Goal: Task Accomplishment & Management: Manage account settings

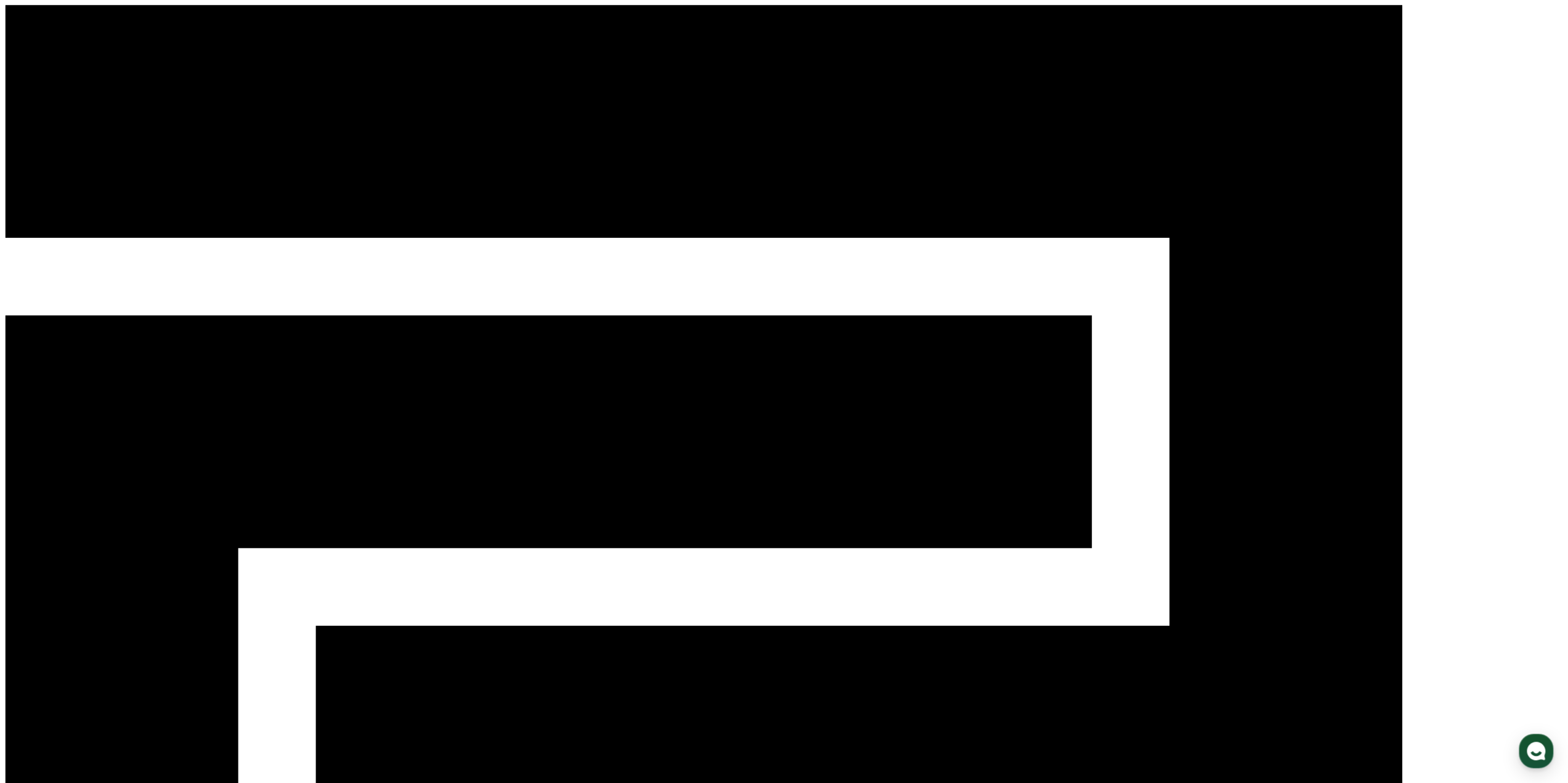
click at [1499, 29] on div "CReward" at bounding box center [783, 614] width 1558 height 1219
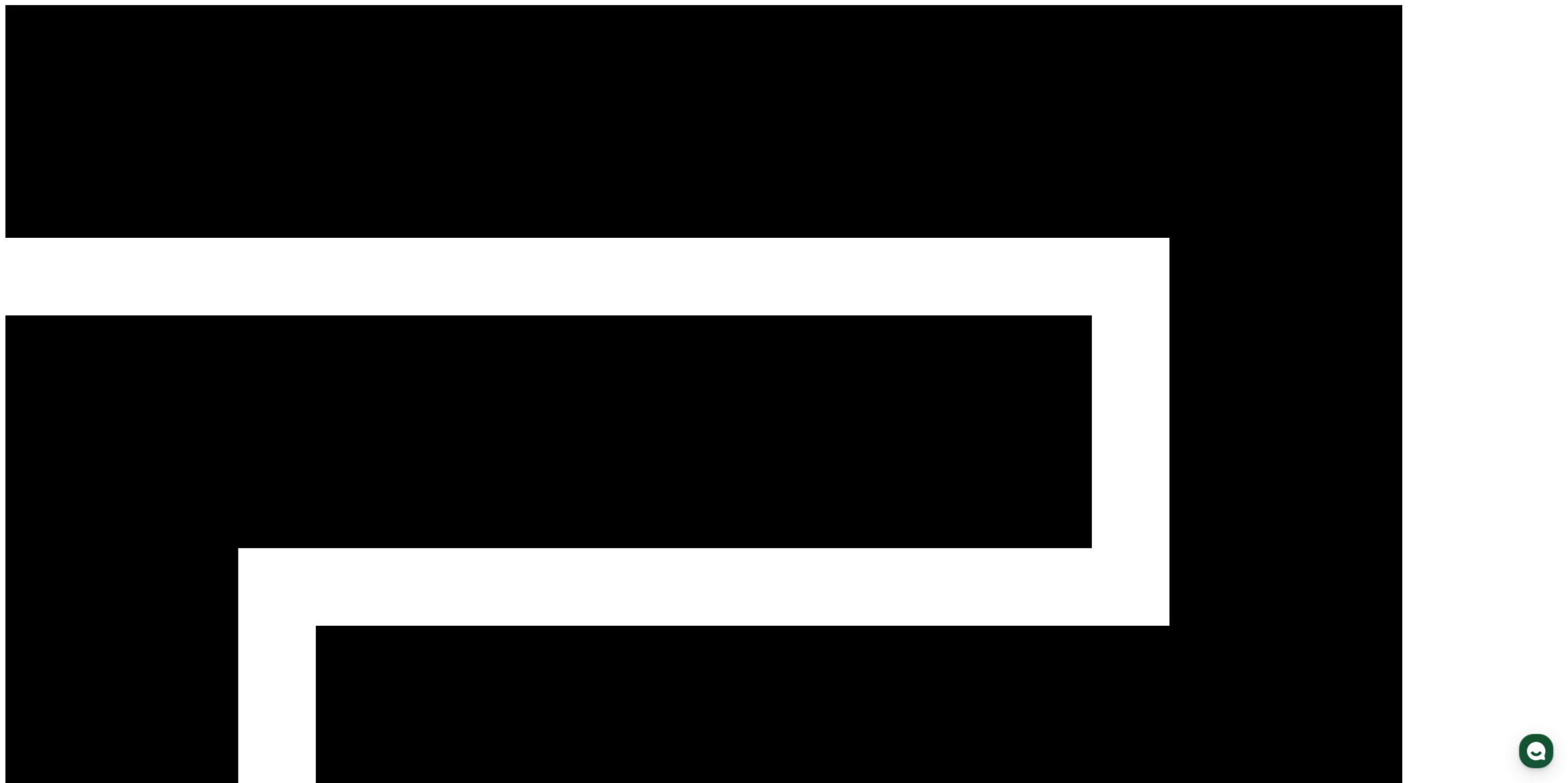
select select "**********"
